Goal: Check status

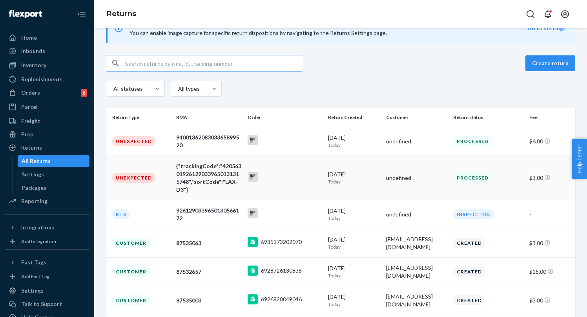
scroll to position [21, 0]
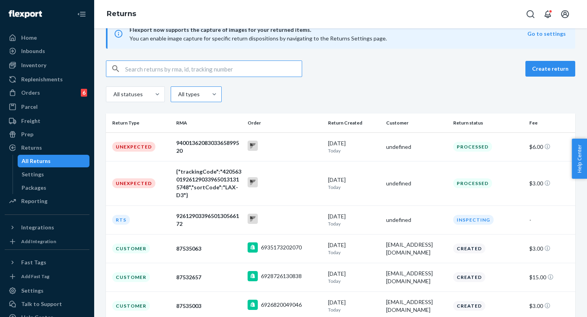
click at [180, 91] on div "All types" at bounding box center [188, 94] width 20 height 8
click at [161, 94] on input "All types" at bounding box center [161, 94] width 0 height 0
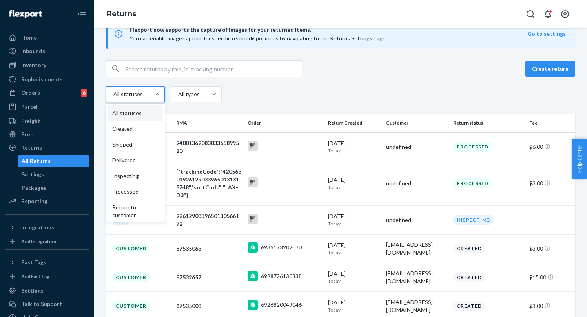
click at [140, 88] on div "All statuses" at bounding box center [128, 94] width 44 height 14
click at [104, 94] on input "option All statuses focused, 1 of 9. 9 results available. Use Up and Down to ch…" at bounding box center [104, 94] width 0 height 0
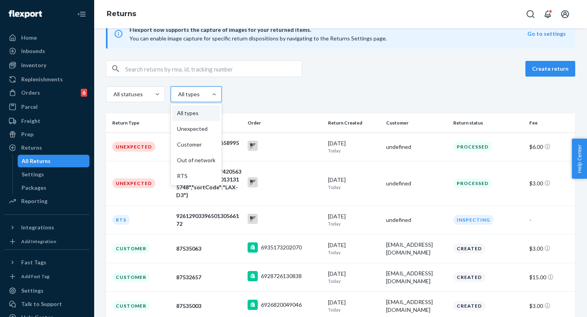
click at [188, 97] on div "All types" at bounding box center [188, 94] width 20 height 8
click at [161, 94] on input "option All types focused, 1 of 5. 5 results available. Use Up and Down to choos…" at bounding box center [161, 94] width 0 height 0
click at [176, 181] on div "RTS" at bounding box center [196, 176] width 48 height 16
click at [161, 94] on input "option RTS focused, 5 of 5. 5 results available. Use Up and Down to choose opti…" at bounding box center [161, 94] width 0 height 0
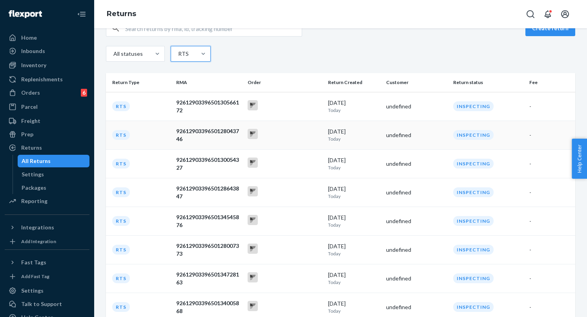
scroll to position [166, 0]
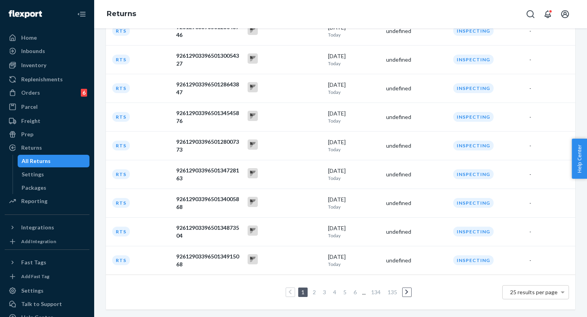
click at [352, 291] on link "6" at bounding box center [355, 291] width 6 height 7
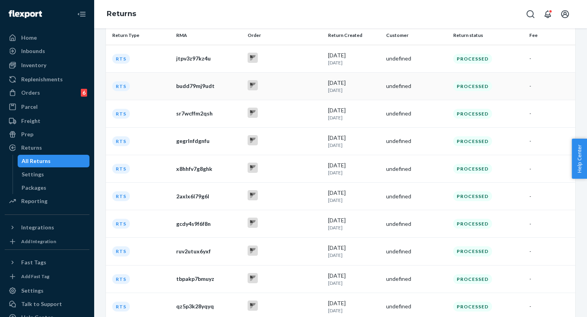
scroll to position [155, 0]
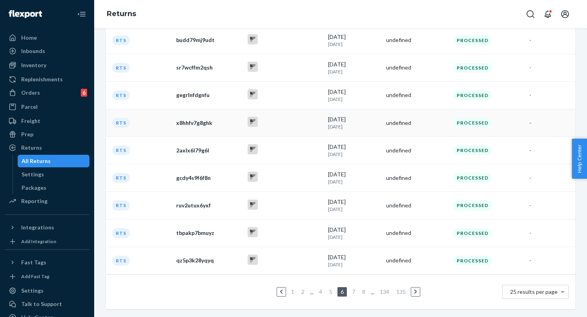
click at [201, 117] on td "x8hhfv7g8ghk" at bounding box center [208, 122] width 71 height 27
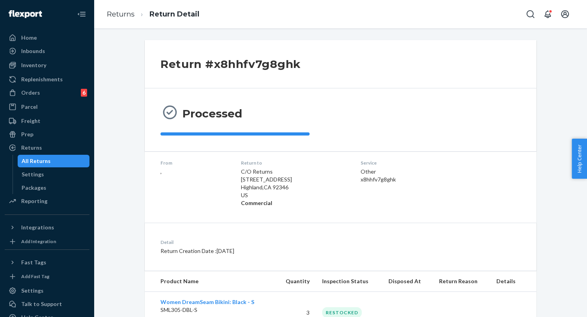
scroll to position [36, 0]
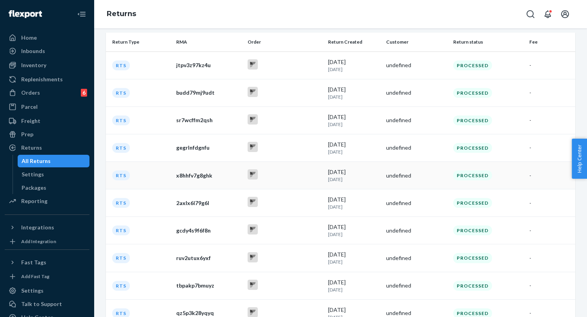
scroll to position [141, 0]
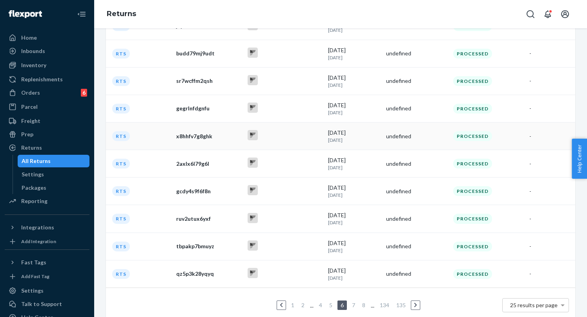
click at [218, 141] on td "x8hhfv7g8ghk" at bounding box center [208, 135] width 71 height 27
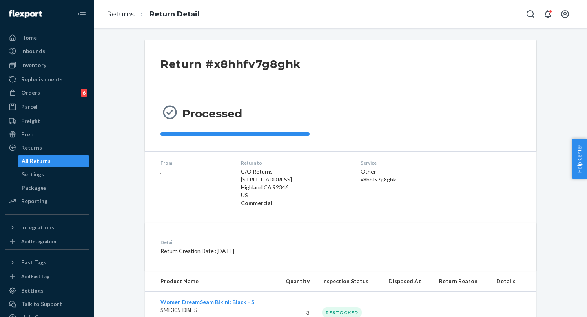
scroll to position [36, 0]
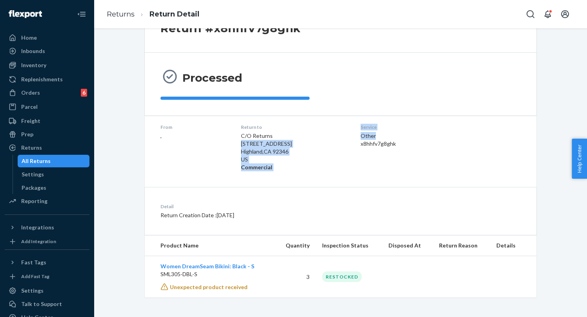
drag, startPoint x: 401, startPoint y: 139, endPoint x: 327, endPoint y: 139, distance: 74.2
click at [327, 139] on dl "From , Return to C/O Returns [STREET_ADDRESS] Commercial Service Other x8hhfv7g…" at bounding box center [341, 147] width 392 height 64
click at [327, 139] on p "C/O Returns" at bounding box center [294, 136] width 107 height 8
drag, startPoint x: 414, startPoint y: 141, endPoint x: 357, endPoint y: 144, distance: 57.4
click at [358, 144] on dl "From , Return to C/O Returns [STREET_ADDRESS] Commercial Service Other x8hhfv7g…" at bounding box center [341, 147] width 392 height 64
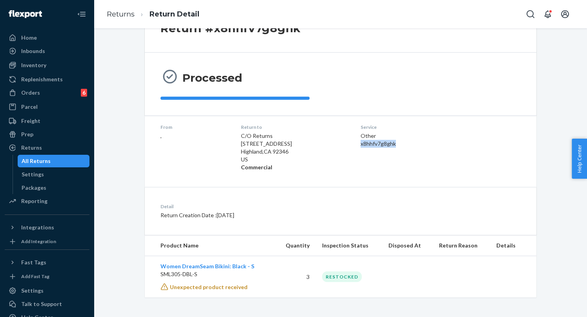
copy div "x8hhfv7g8ghk"
